Goal: Navigation & Orientation: Find specific page/section

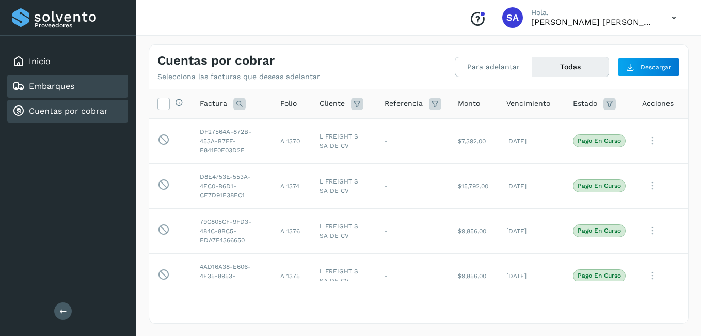
drag, startPoint x: 46, startPoint y: 62, endPoint x: 54, endPoint y: 92, distance: 30.8
click at [46, 62] on link "Inicio" at bounding box center [40, 61] width 22 height 10
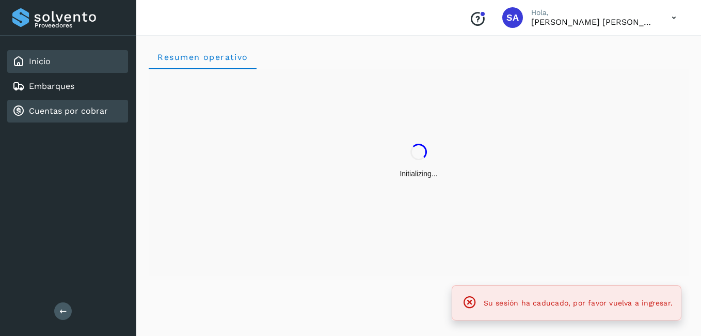
click at [67, 110] on link "Cuentas por cobrar" at bounding box center [68, 111] width 79 height 10
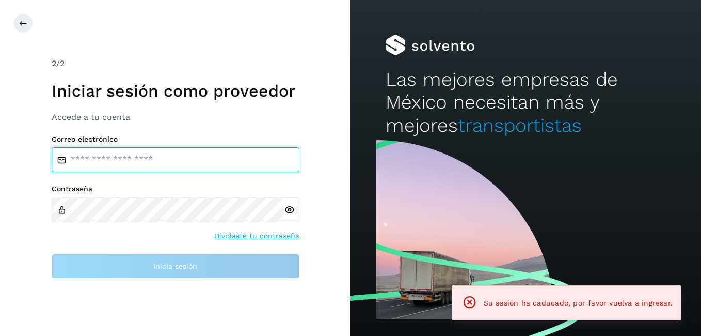
type input "**********"
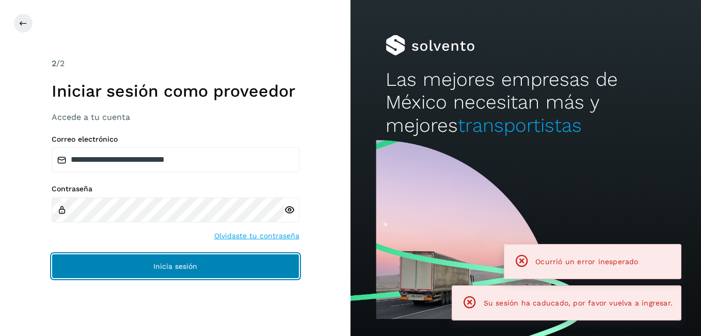
click at [176, 271] on button "Inicia sesión" at bounding box center [176, 265] width 248 height 25
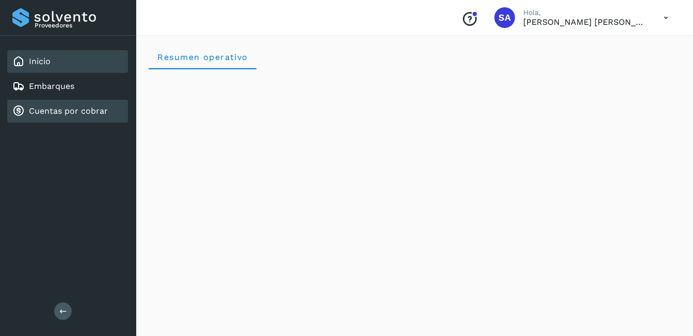
click at [86, 109] on link "Cuentas por cobrar" at bounding box center [68, 111] width 79 height 10
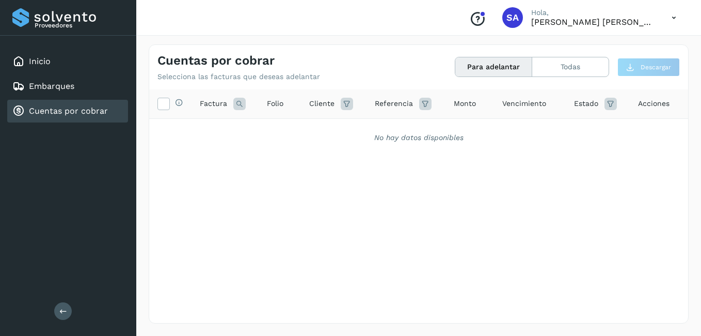
click at [60, 112] on link "Cuentas por cobrar" at bounding box center [68, 111] width 79 height 10
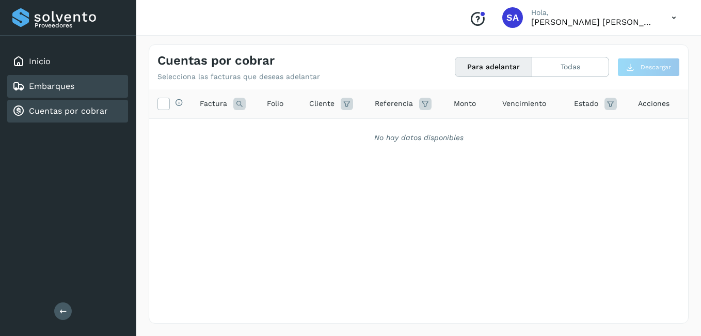
click at [52, 85] on link "Embarques" at bounding box center [51, 86] width 45 height 10
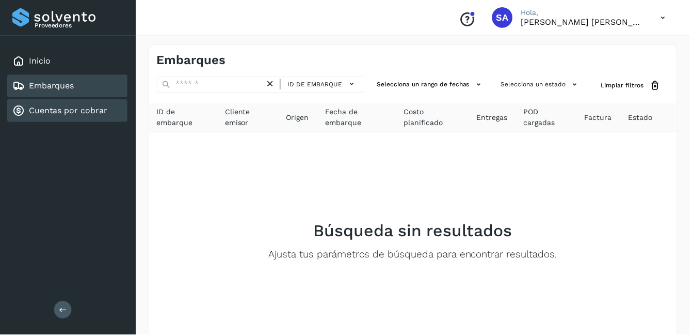
click at [57, 107] on link "Cuentas por cobrar" at bounding box center [68, 111] width 79 height 10
